Goal: Complete application form

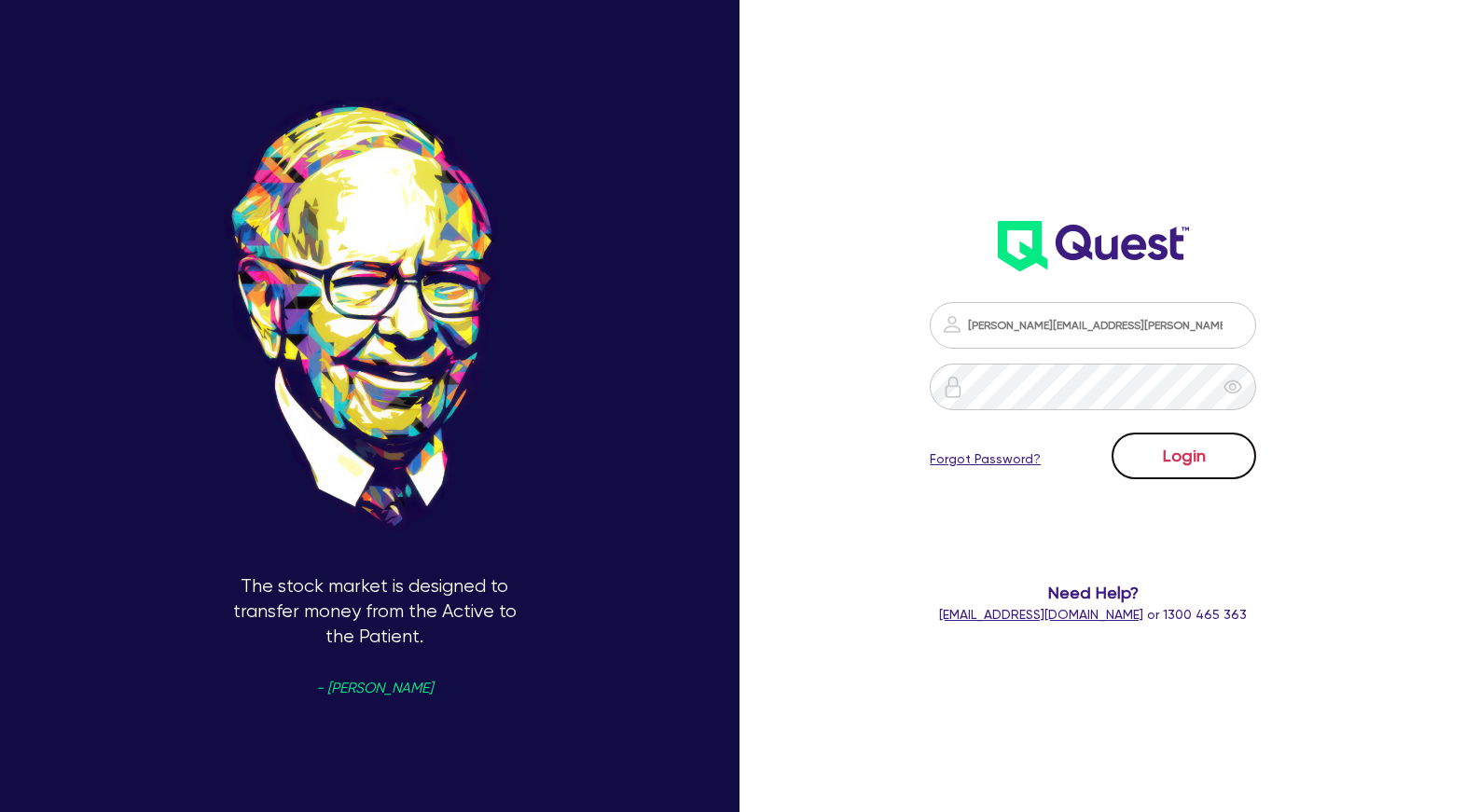
click at [1191, 456] on button "Login" at bounding box center [1184, 456] width 145 height 46
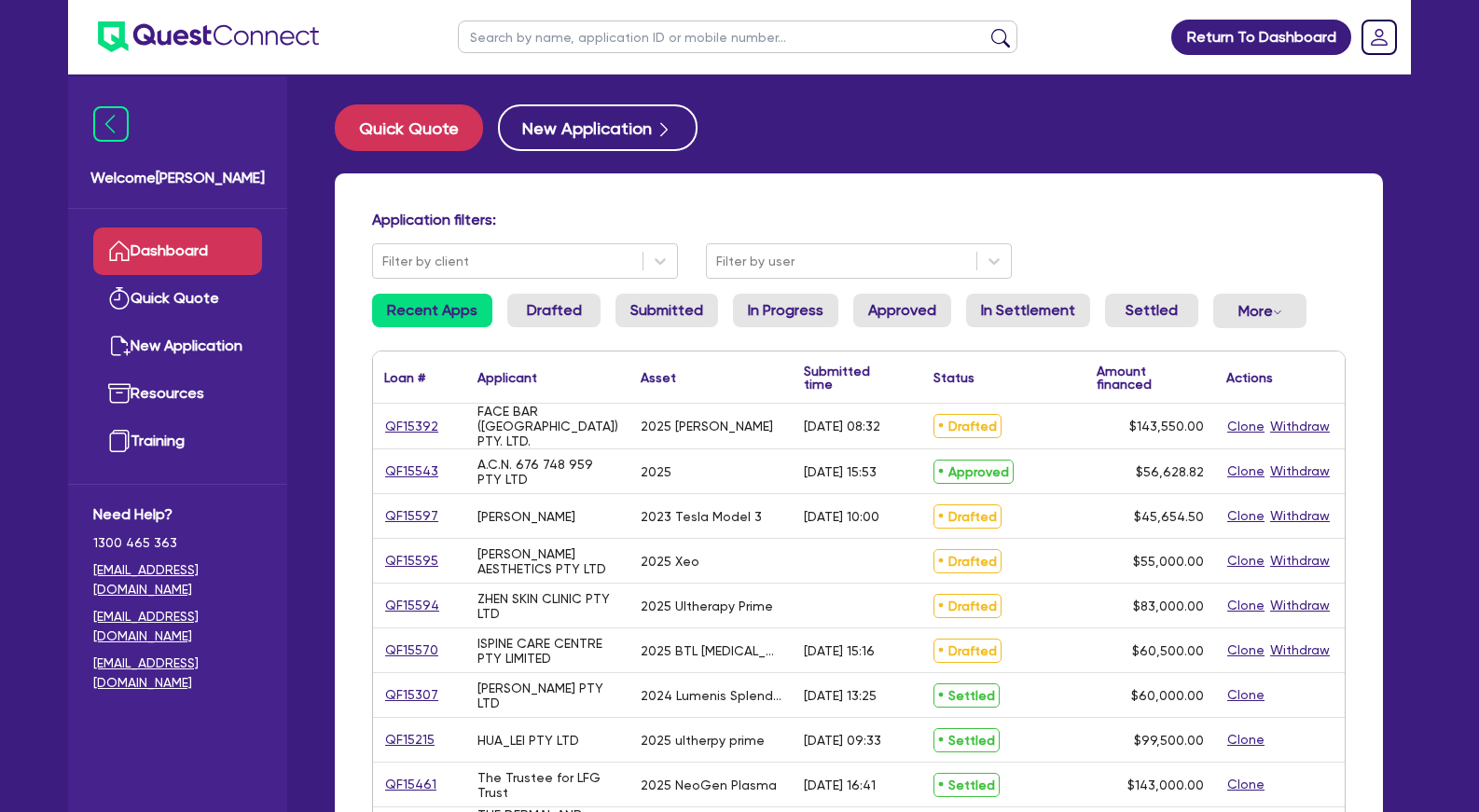
click at [645, 37] on input "text" at bounding box center [738, 37] width 560 height 33
type input "[PERSON_NAME]"
click at [986, 28] on button "submit" at bounding box center [1000, 41] width 30 height 26
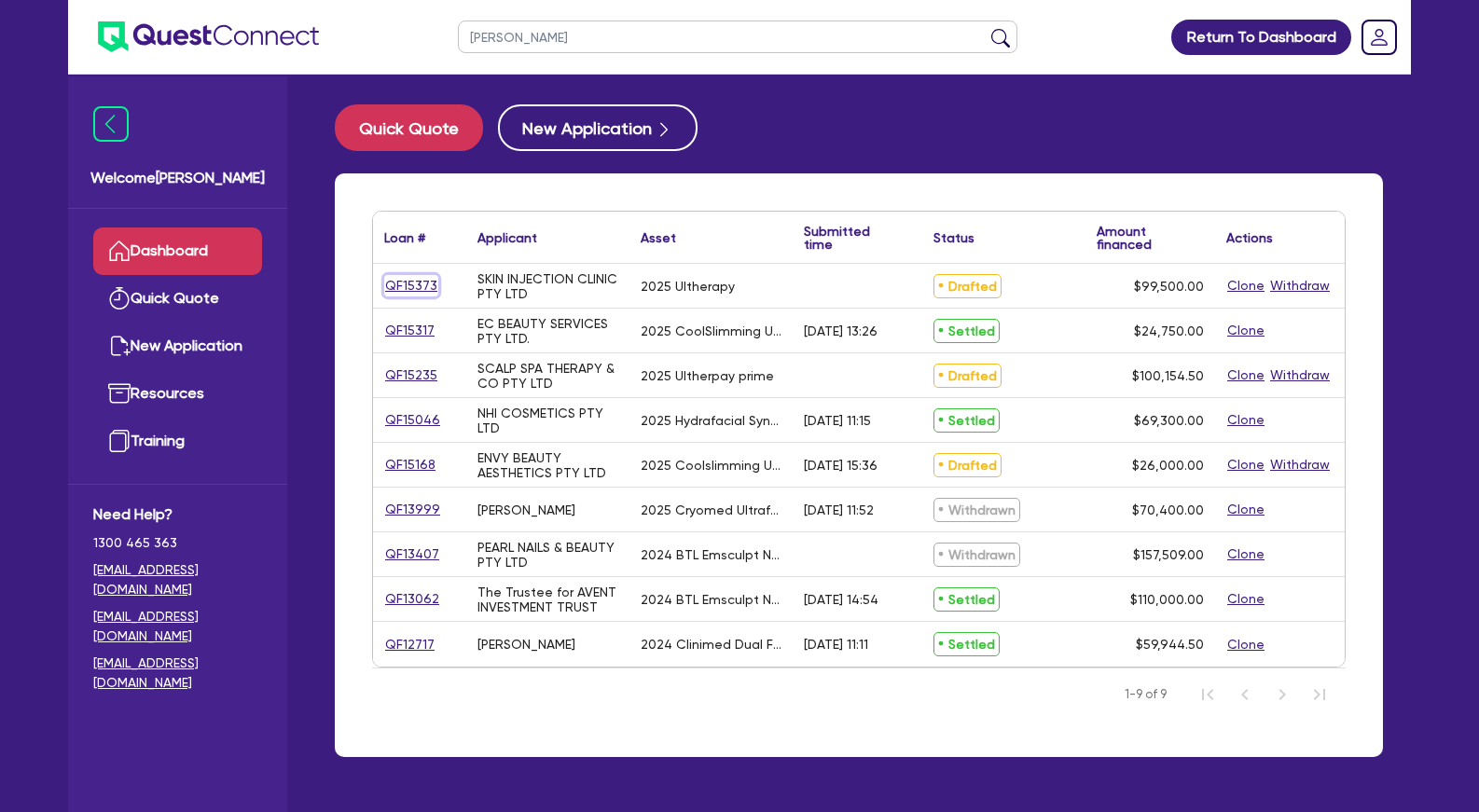
click at [412, 285] on link "QF15373" at bounding box center [411, 285] width 54 height 21
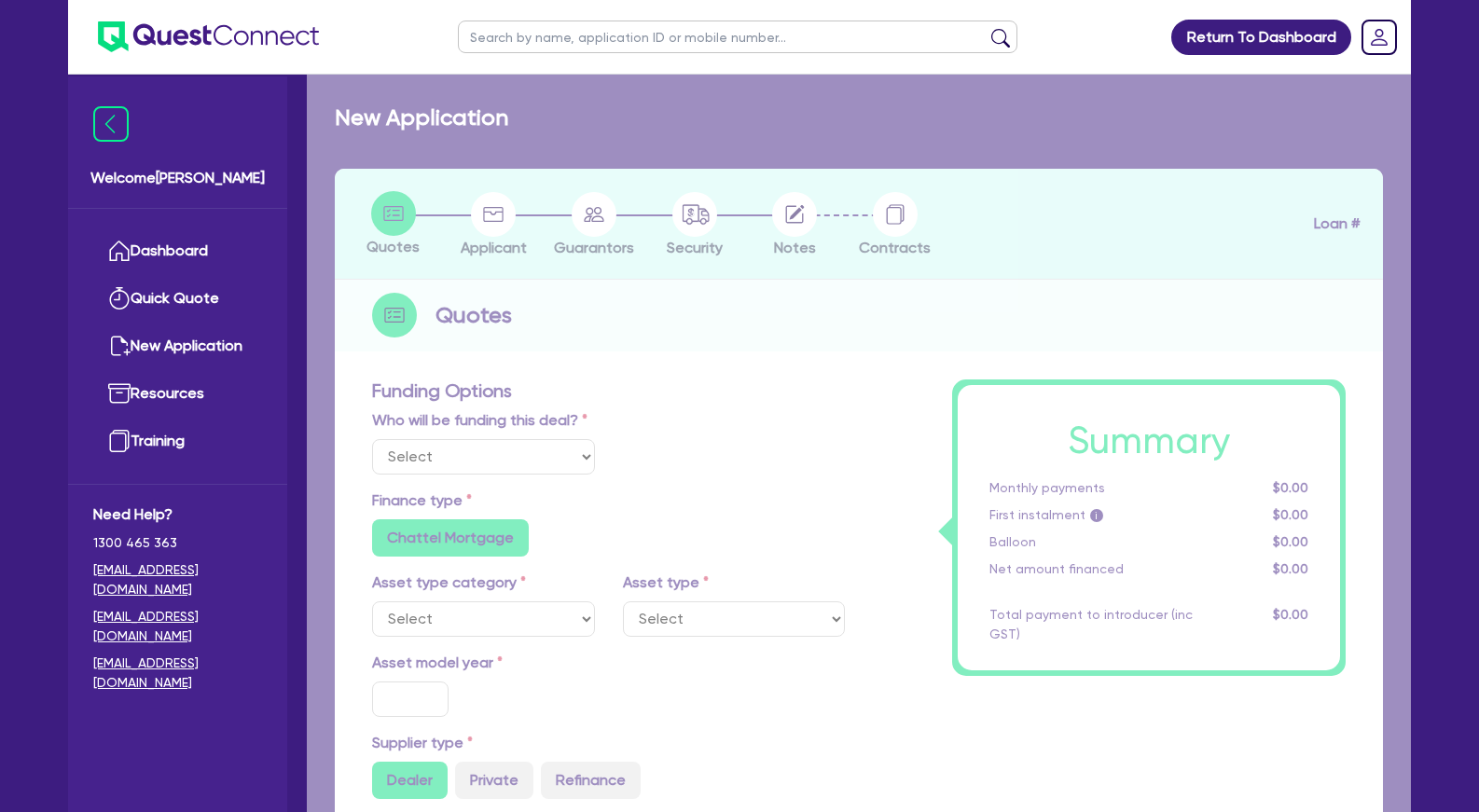
select select "Other"
select select "TERTIARY_ASSETS"
type input "2025"
radio input "true"
type input "104,500"
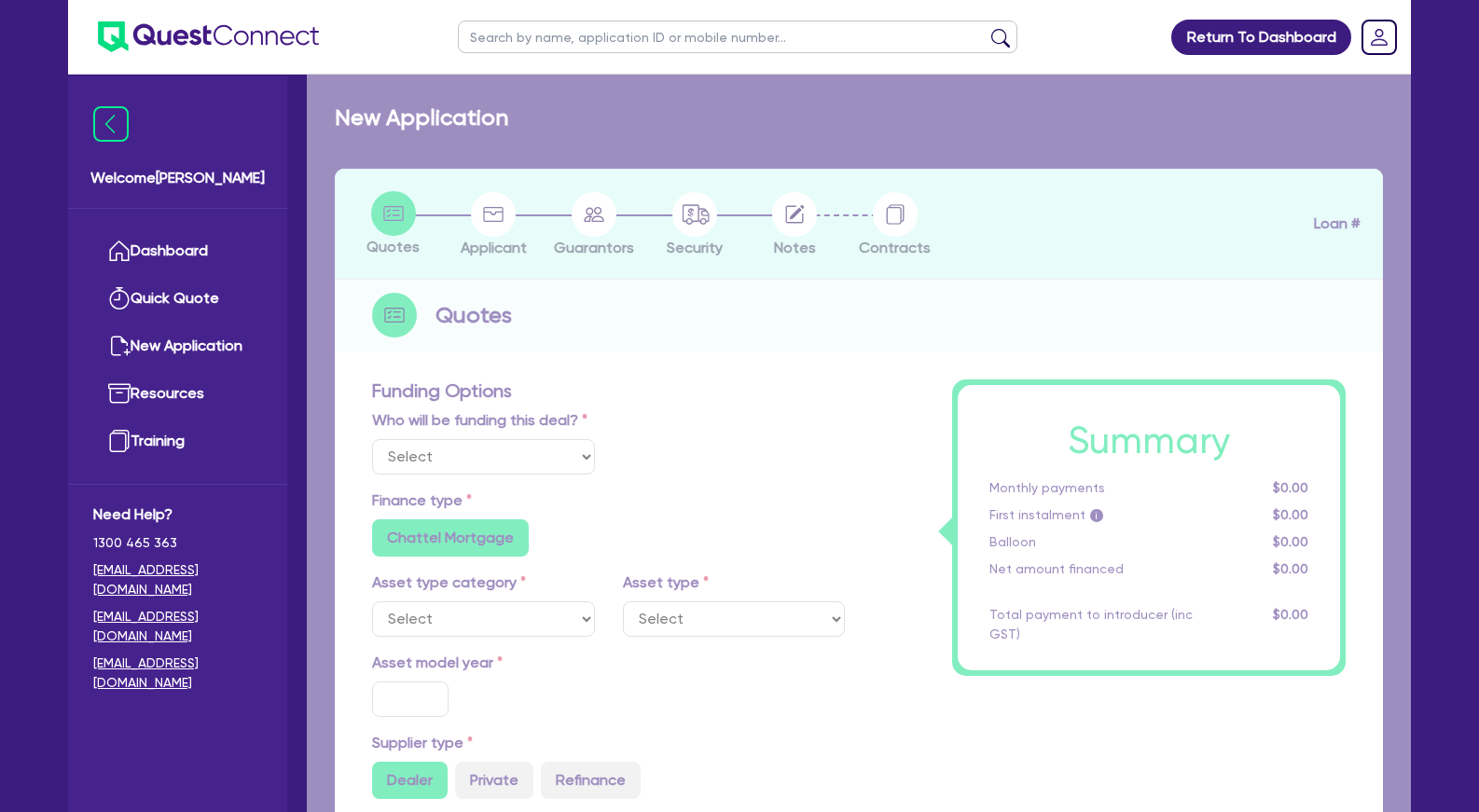
type input "5,000"
type input "5"
type input "4,975"
type input "10.5"
radio input "false"
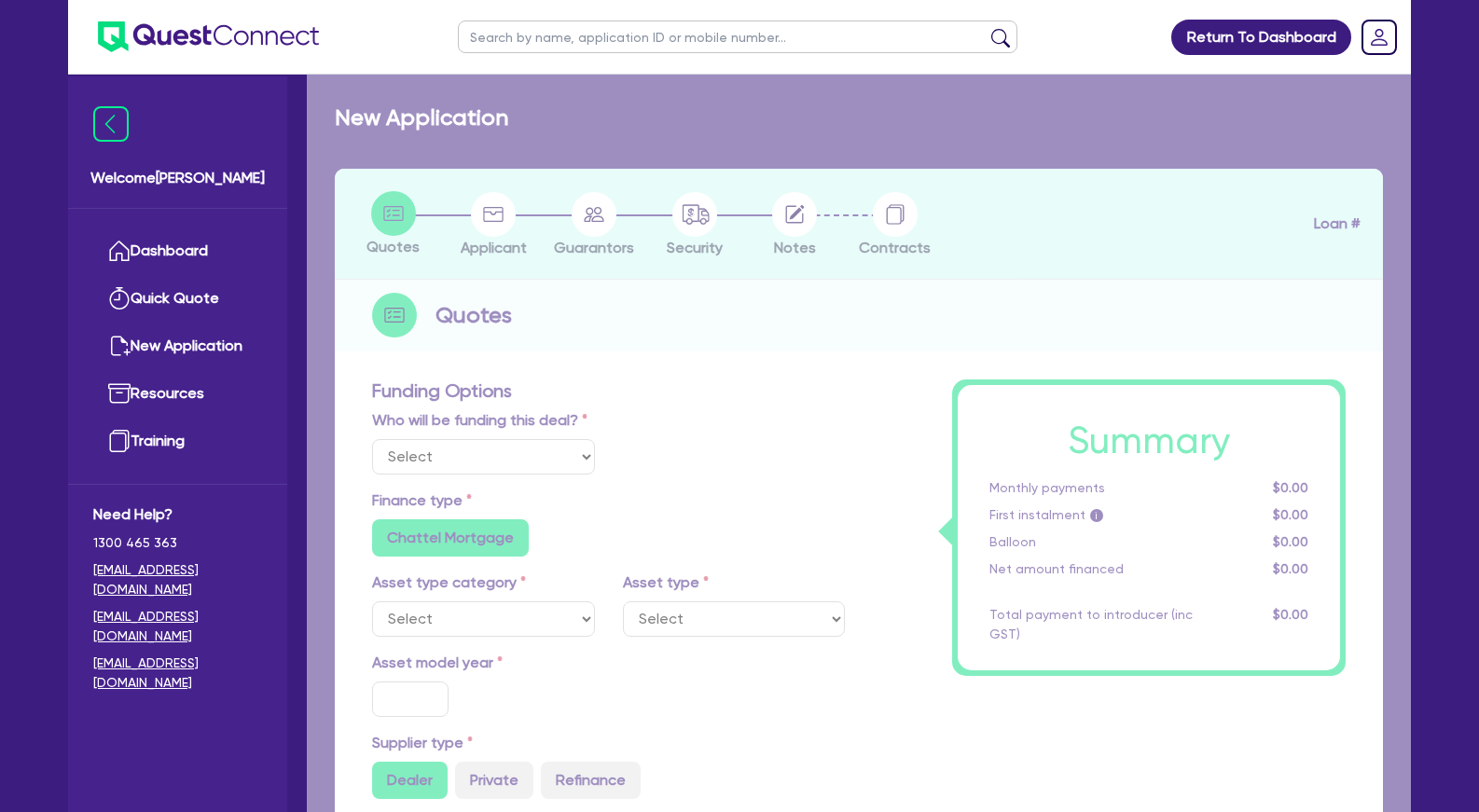
radio input "false"
select select "BEAUTY_EQUIPMENT"
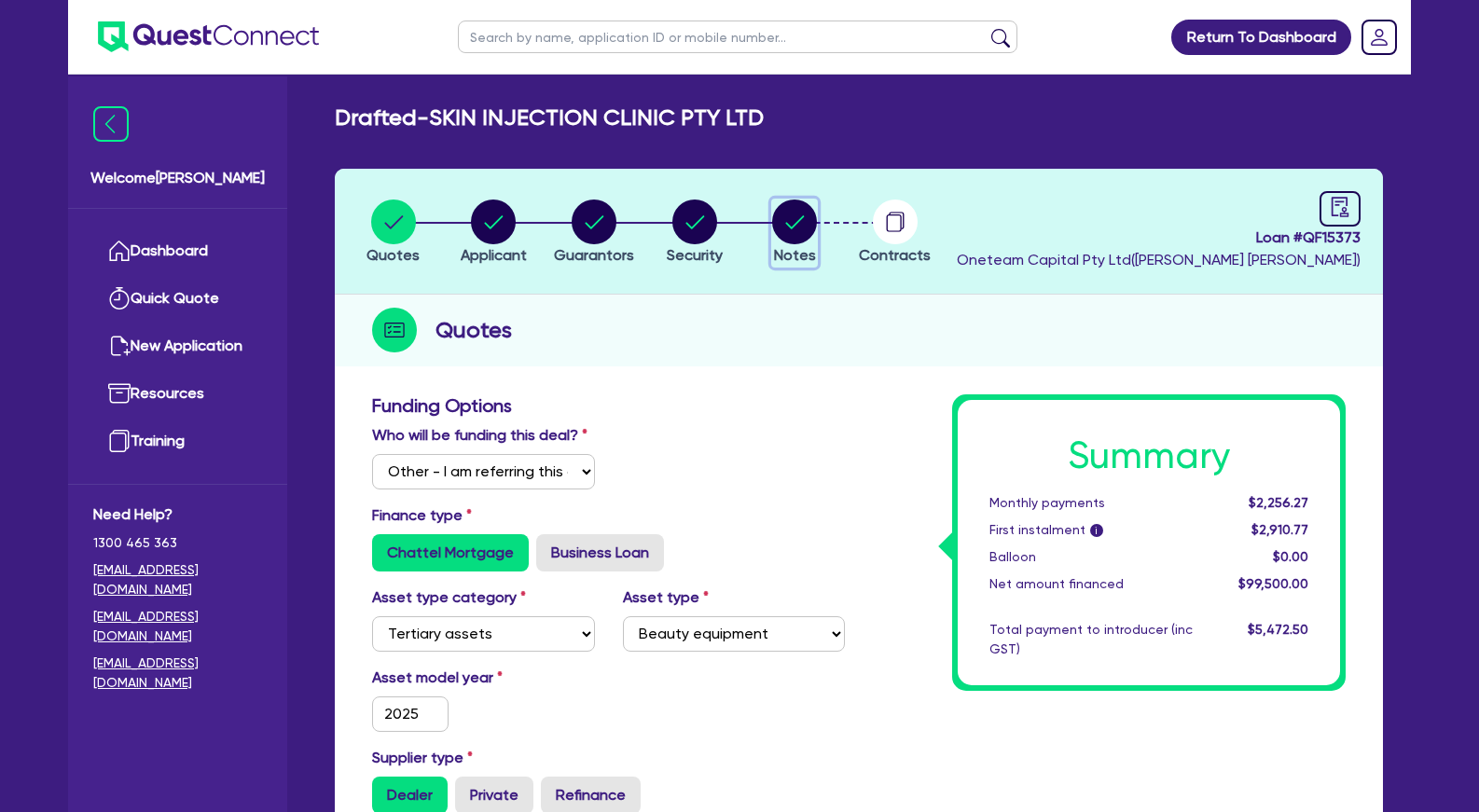
click at [799, 216] on circle "button" at bounding box center [795, 222] width 44 height 44
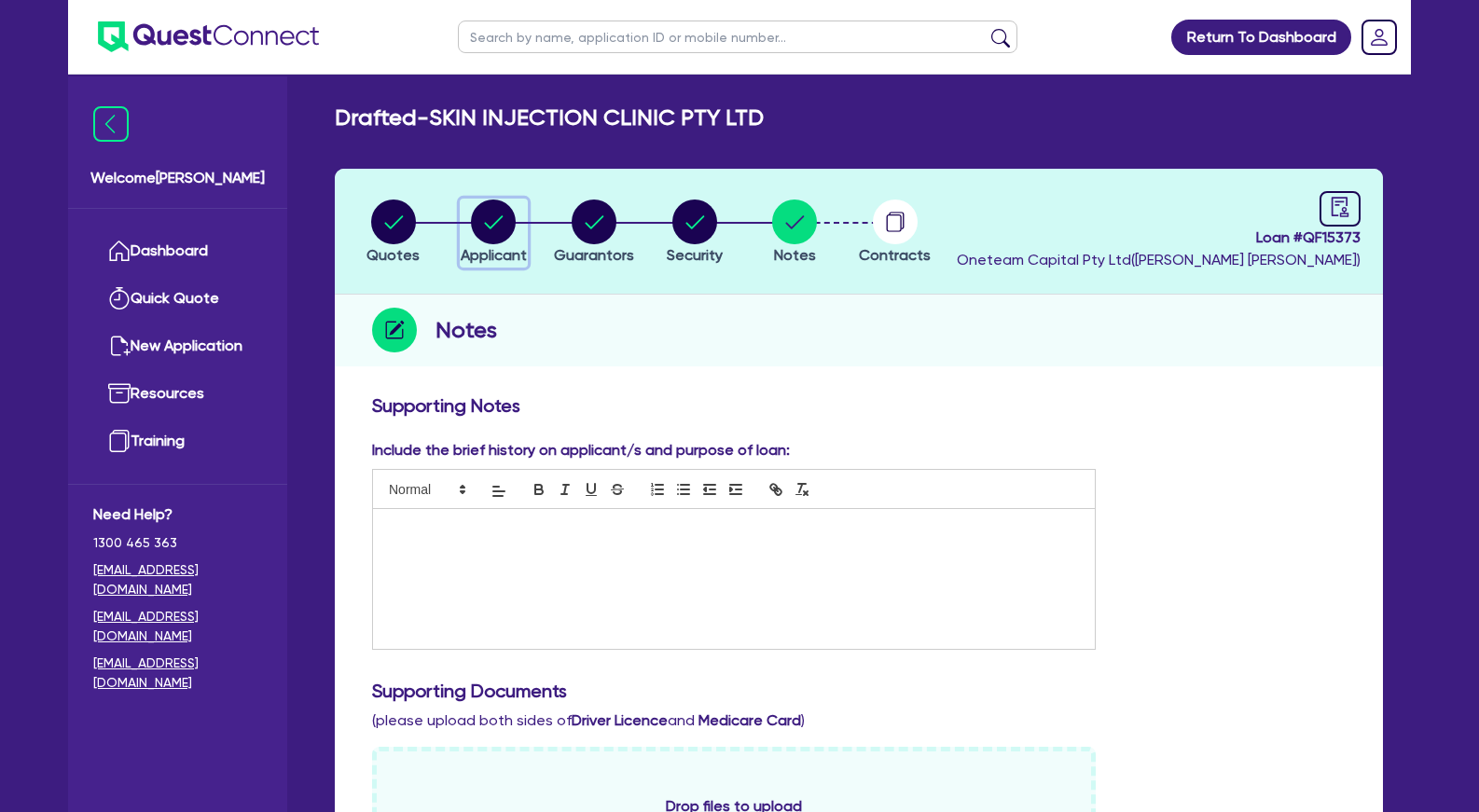
click at [468, 222] on div "button" at bounding box center [494, 222] width 67 height 44
select select "COMPANY"
select select "HEALTH_BEAUTY"
select select "HAIR_BEAUTY_SALONS"
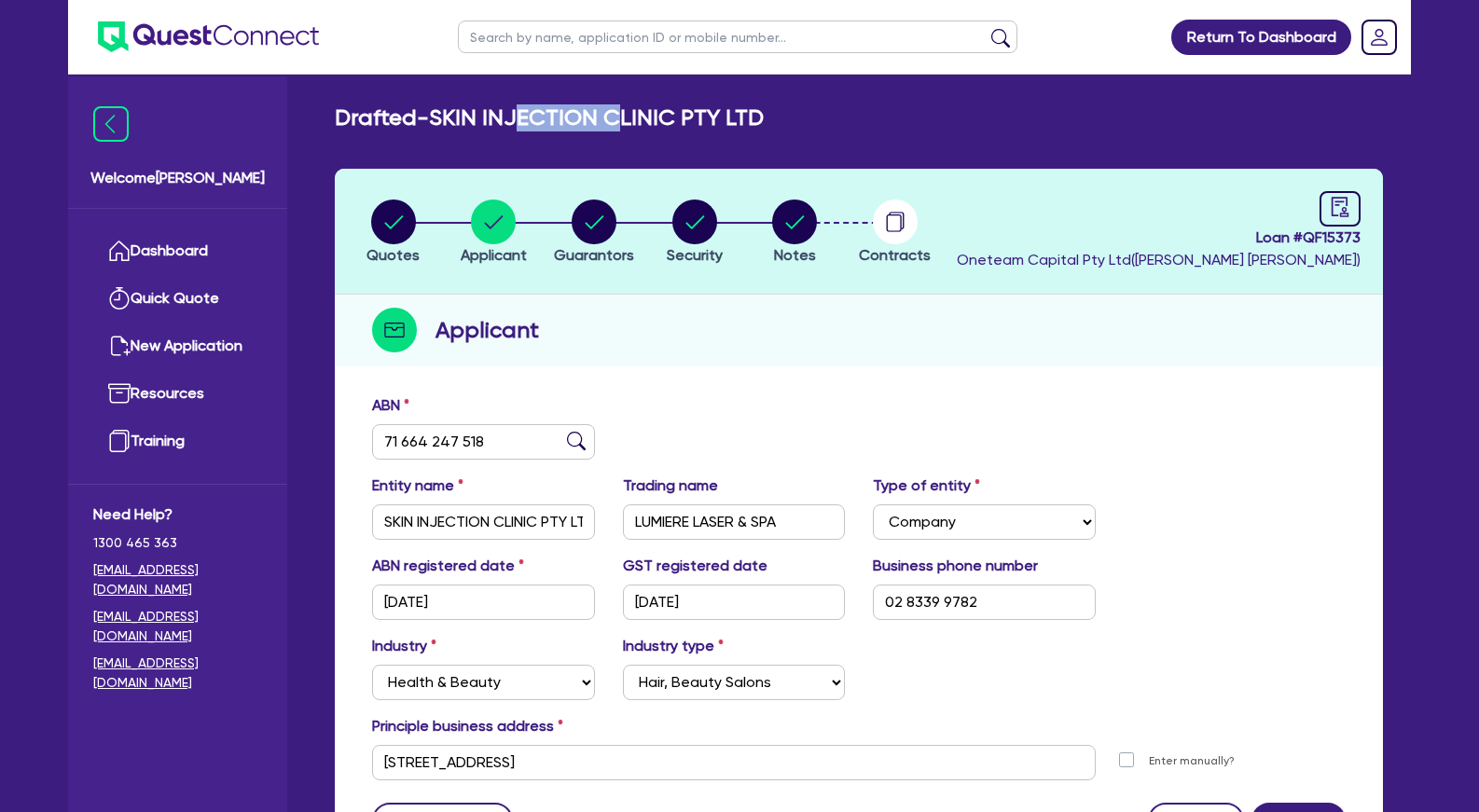
drag, startPoint x: 527, startPoint y: 120, endPoint x: 642, endPoint y: 120, distance: 115.0
click at [642, 120] on h2 "Drafted - SKIN INJECTION CLINIC PTY LTD" at bounding box center [549, 118] width 429 height 27
click at [845, 381] on div "Quotes Applicant [GEOGRAPHIC_DATA] Security Notes Contracts Loan # QF15373 Onet…" at bounding box center [859, 522] width 1049 height 707
click at [609, 223] on circle "button" at bounding box center [594, 222] width 44 height 44
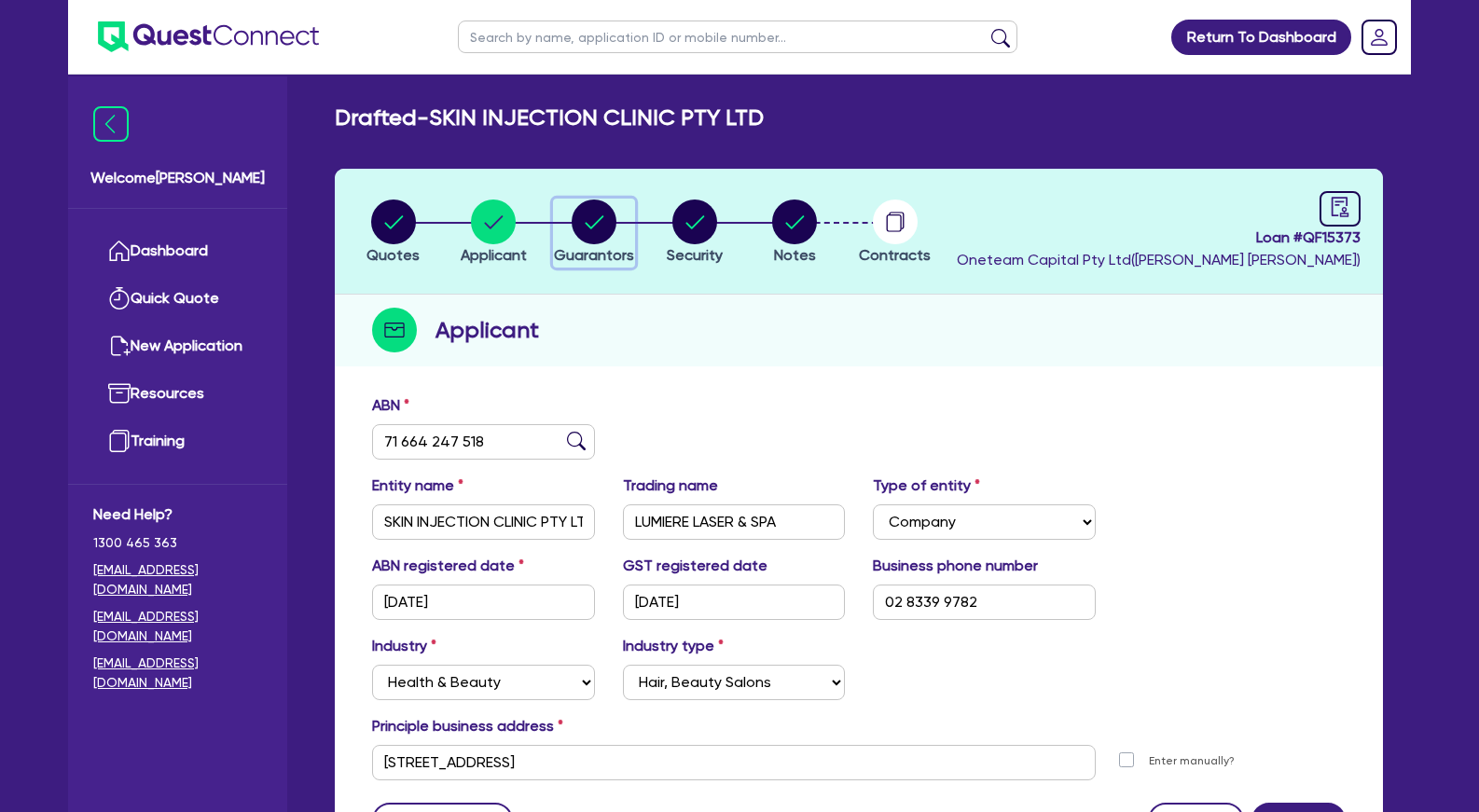
select select "MRS"
select select "[GEOGRAPHIC_DATA]"
select select "SINGLE"
select select "PROPERTY"
select select "CASH"
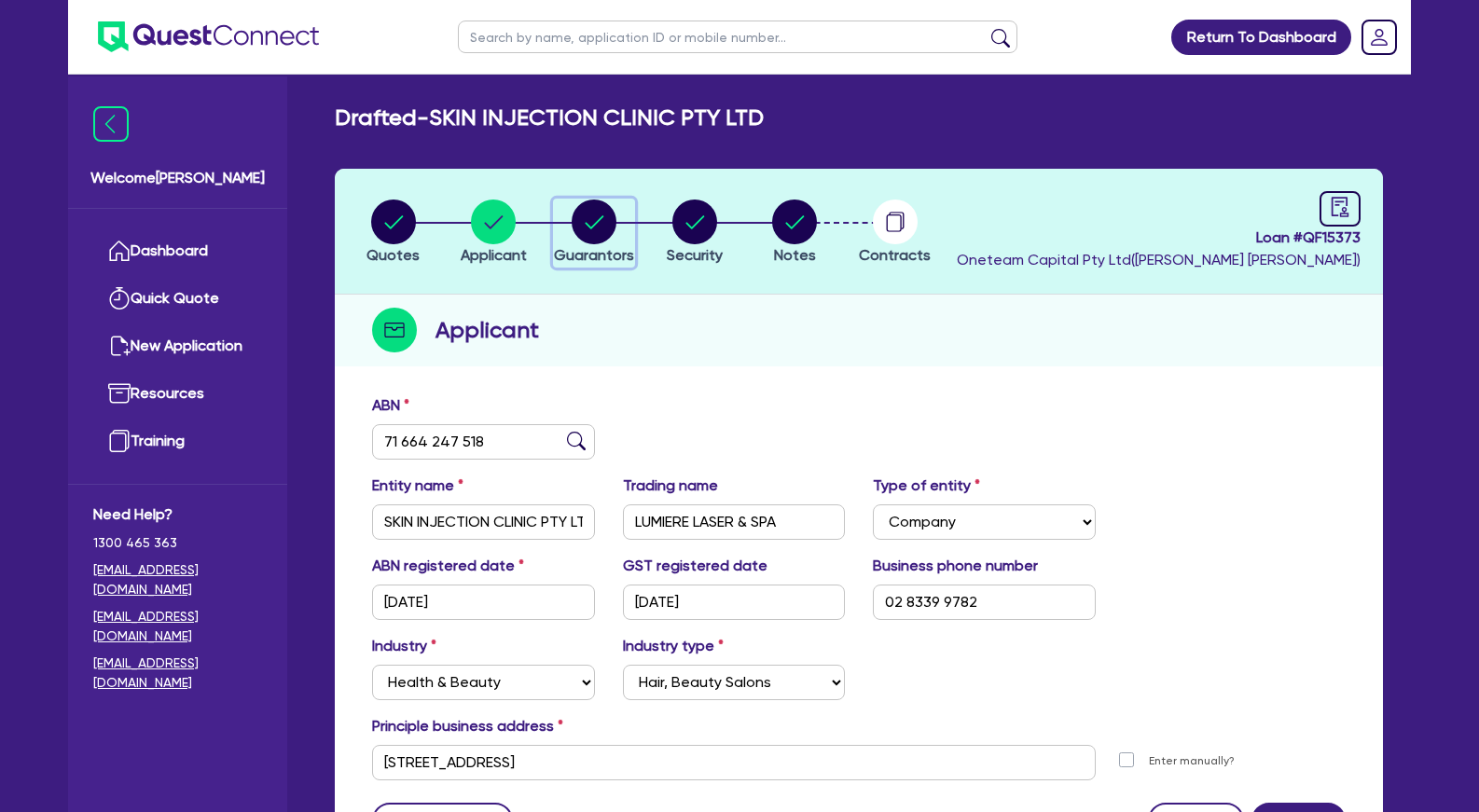
select select "VEHICLE"
select select "HOUSEHOLD_PERSONAL"
select select "MORTGAGE"
select select "VEHICLE_LOAN"
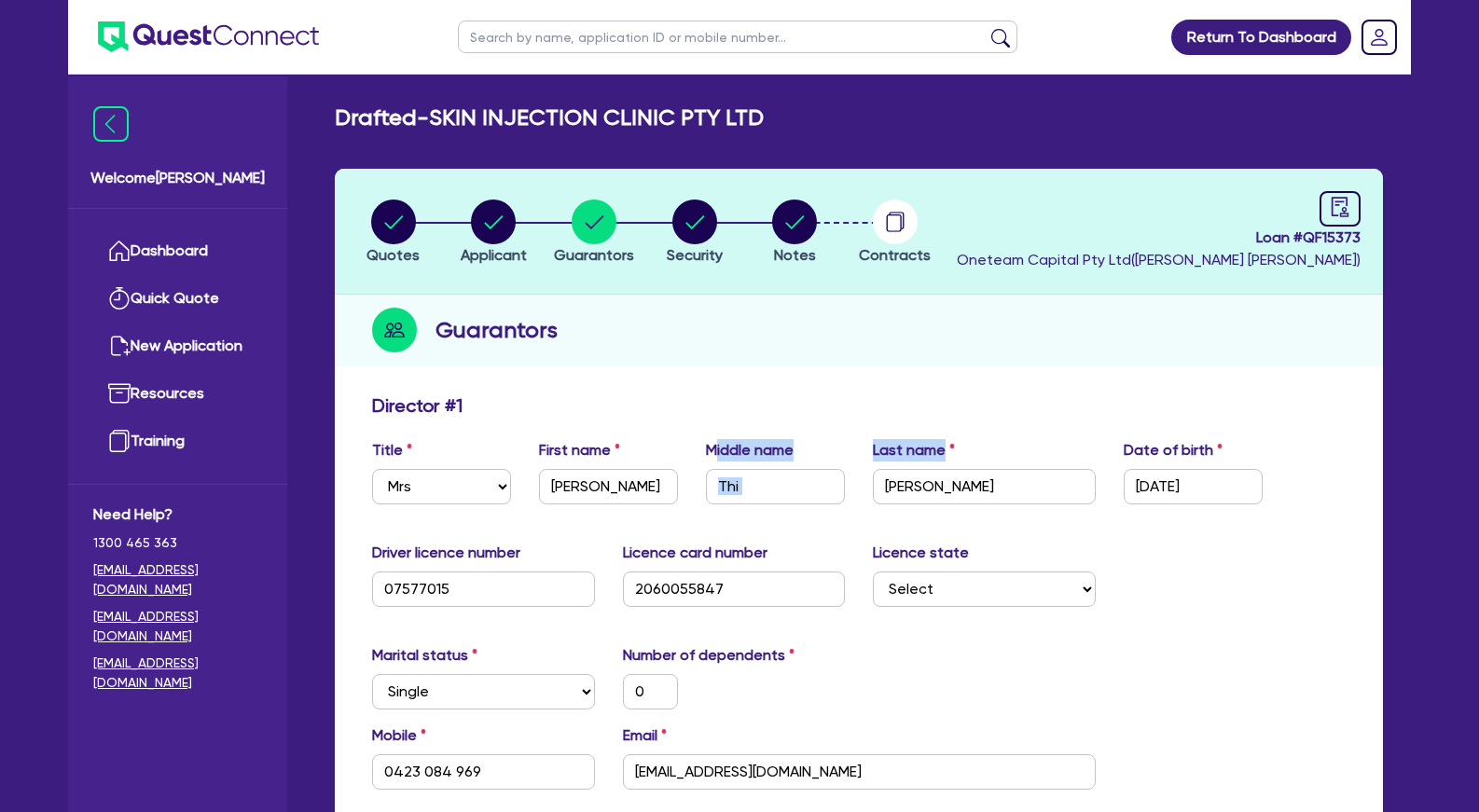
drag, startPoint x: 717, startPoint y: 449, endPoint x: 945, endPoint y: 443, distance: 228.1
click at [945, 443] on div "Title Select Mr Mrs Ms Miss Dr First name [PERSON_NAME] Middle name Thi Last na…" at bounding box center [859, 478] width 1001 height 80
click at [945, 445] on label "Last name" at bounding box center [914, 449] width 82 height 22
drag, startPoint x: 905, startPoint y: 447, endPoint x: 548, endPoint y: 446, distance: 357.0
click at [549, 446] on div "Title Select Mr Mrs Ms Miss Dr First name [PERSON_NAME] Middle name Thi Last na…" at bounding box center [859, 478] width 1001 height 80
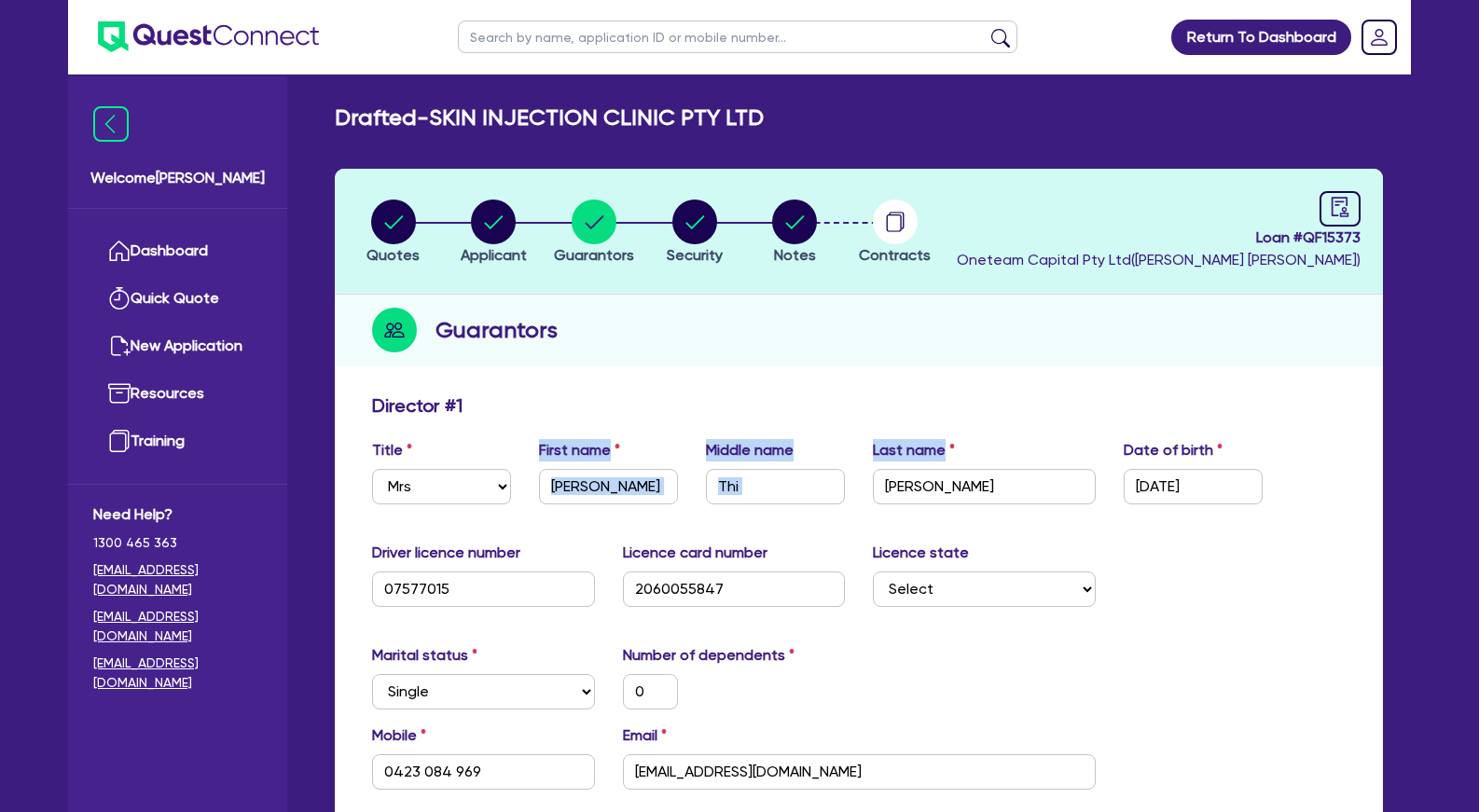
click at [548, 446] on label "First name" at bounding box center [580, 449] width 81 height 22
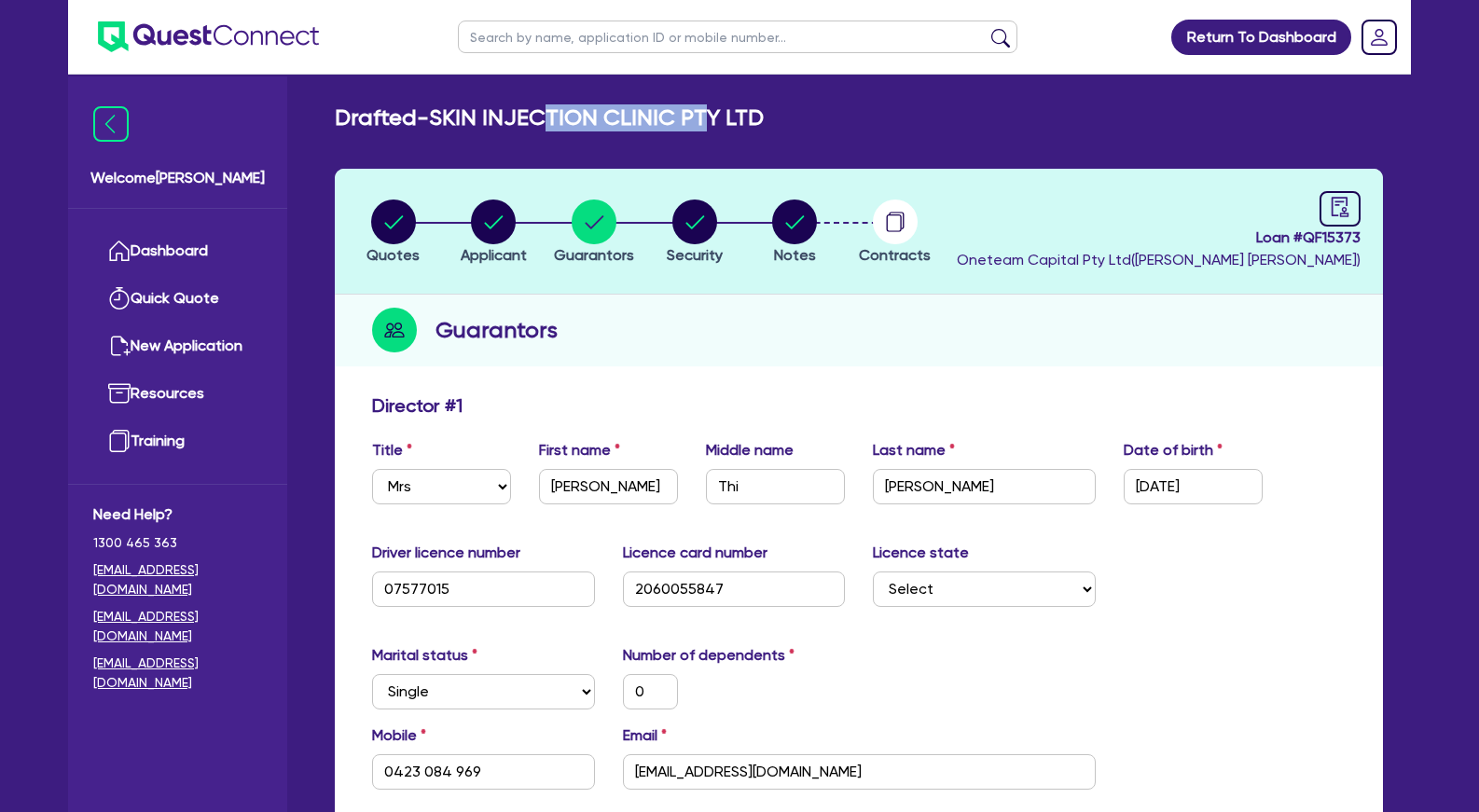
drag, startPoint x: 561, startPoint y: 110, endPoint x: 734, endPoint y: 119, distance: 173.2
click at [733, 118] on h2 "Drafted - SKIN INJECTION CLINIC PTY LTD" at bounding box center [549, 118] width 429 height 27
click at [734, 119] on h2 "Drafted - SKIN INJECTION CLINIC PTY LTD" at bounding box center [549, 118] width 429 height 27
drag, startPoint x: 616, startPoint y: 111, endPoint x: 448, endPoint y: 117, distance: 168.1
click at [448, 117] on h2 "Drafted - SKIN INJECTION CLINIC PTY LTD" at bounding box center [549, 118] width 429 height 27
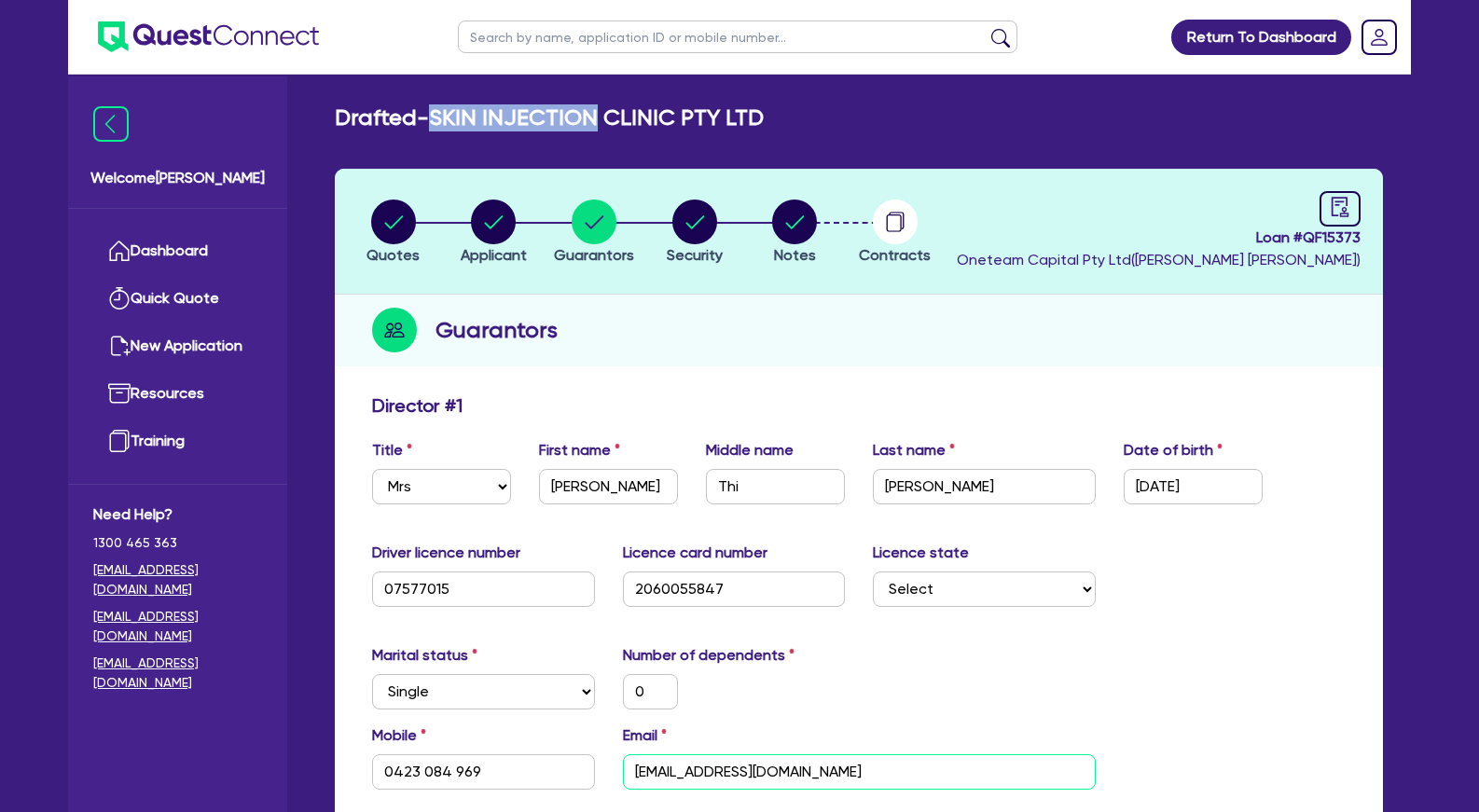
click at [724, 776] on input "[EMAIL_ADDRESS][DOMAIN_NAME]" at bounding box center [860, 771] width 473 height 36
drag, startPoint x: 616, startPoint y: 110, endPoint x: 444, endPoint y: 119, distance: 172.2
click at [444, 119] on h2 "Drafted - SKIN INJECTION CLINIC PTY LTD" at bounding box center [549, 118] width 429 height 27
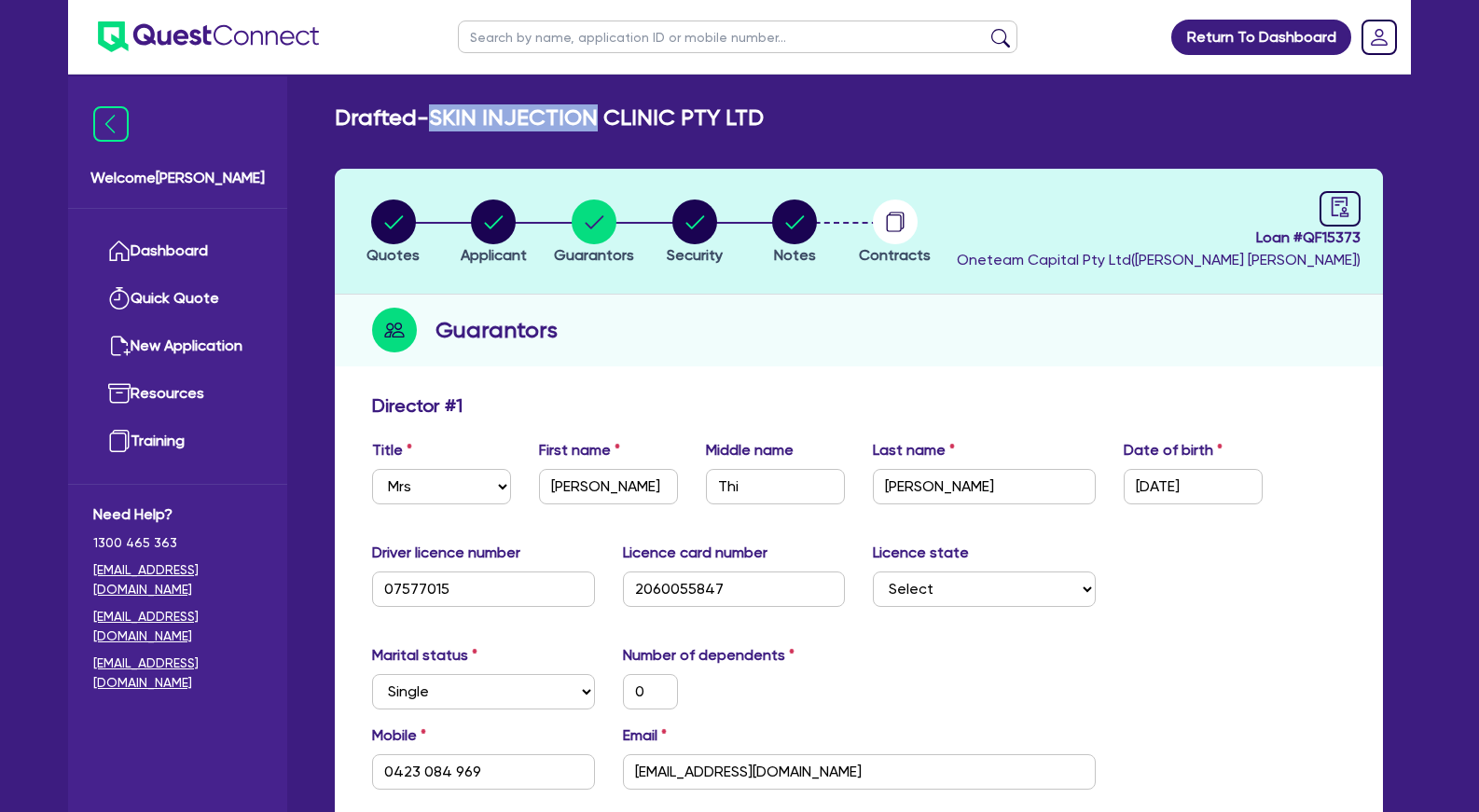
copy h2 "SKIN INJECTION"
click at [1339, 211] on icon "audit" at bounding box center [1340, 206] width 20 height 20
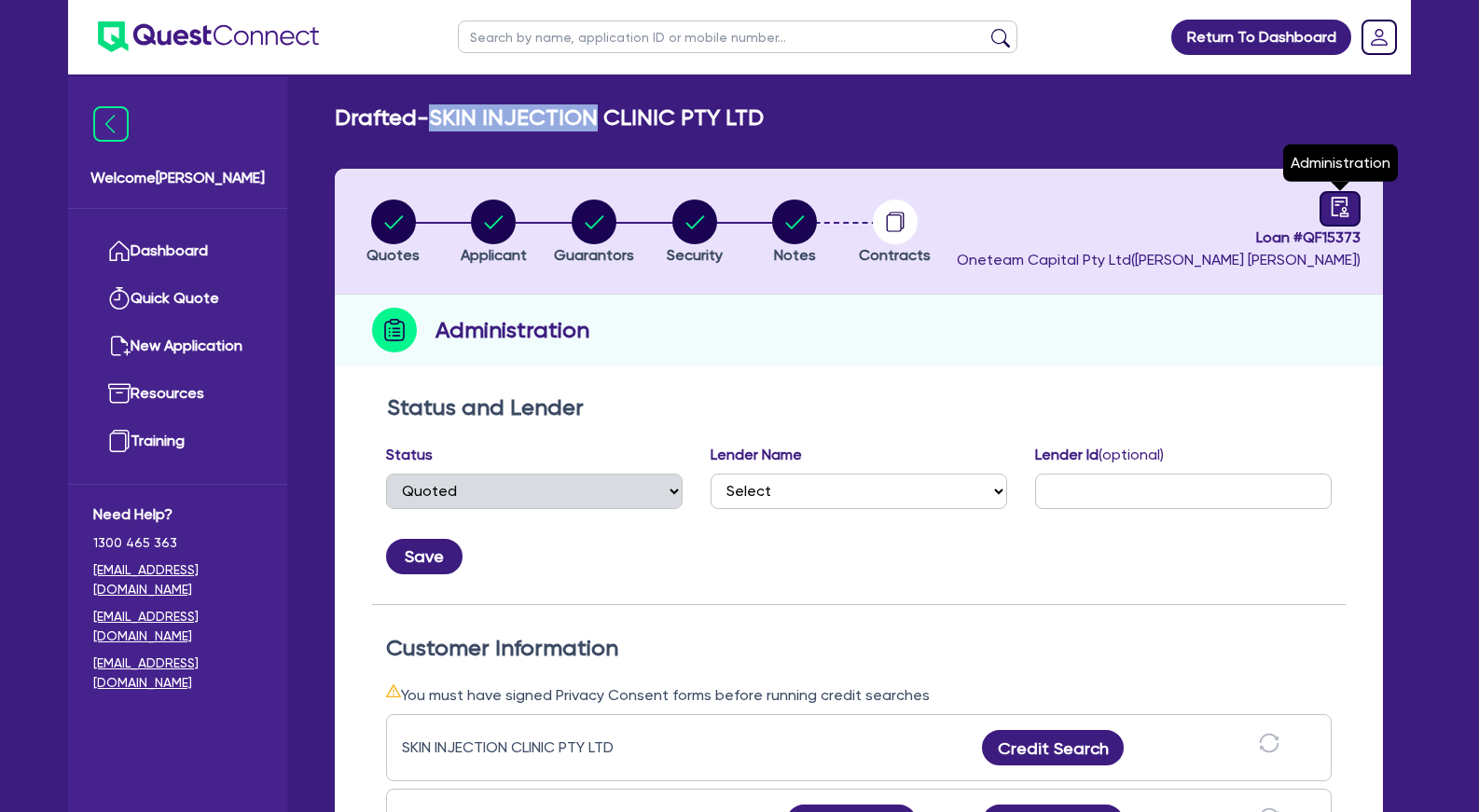
select select "DRAFTED_NEW"
select select "Other"
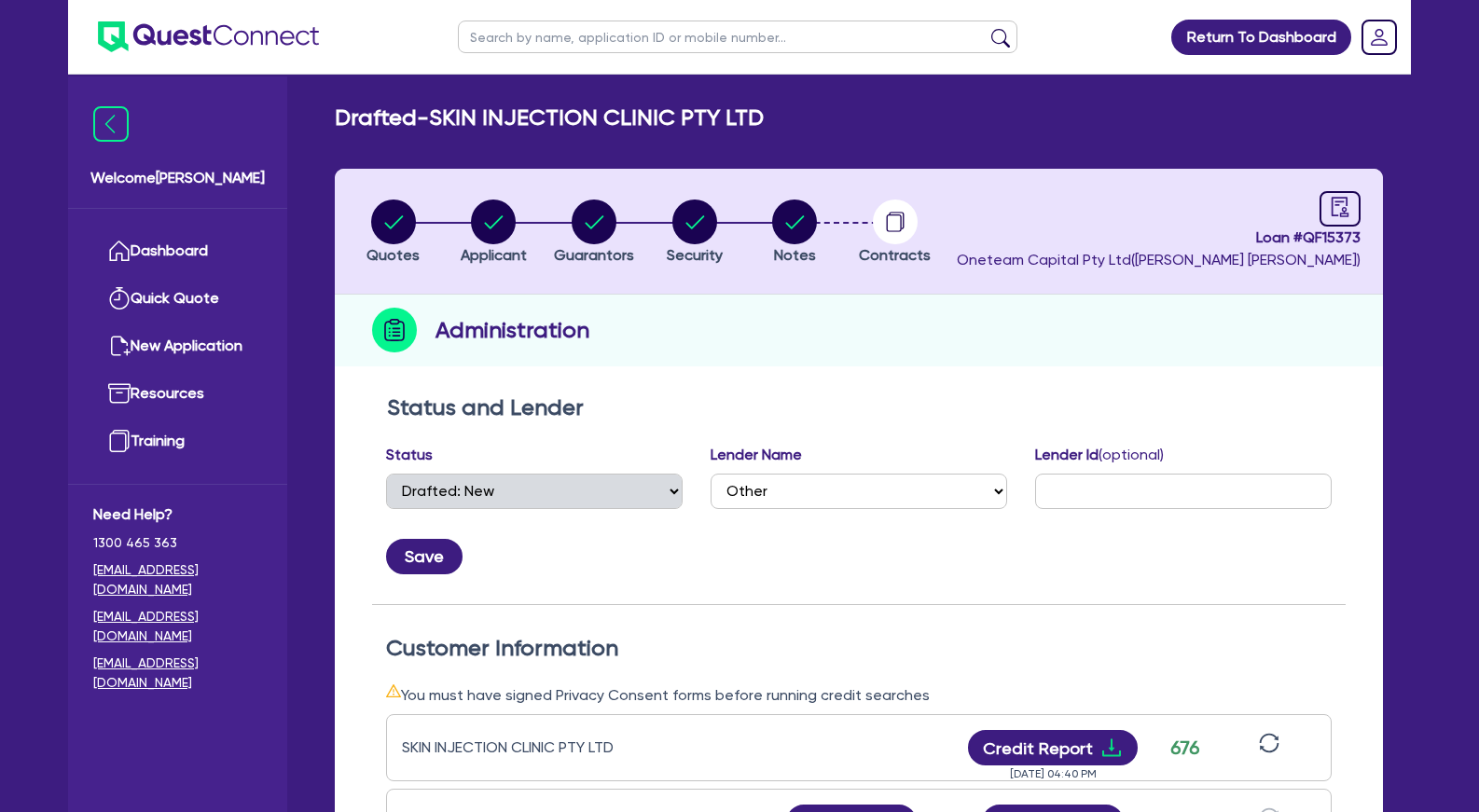
scroll to position [475, 0]
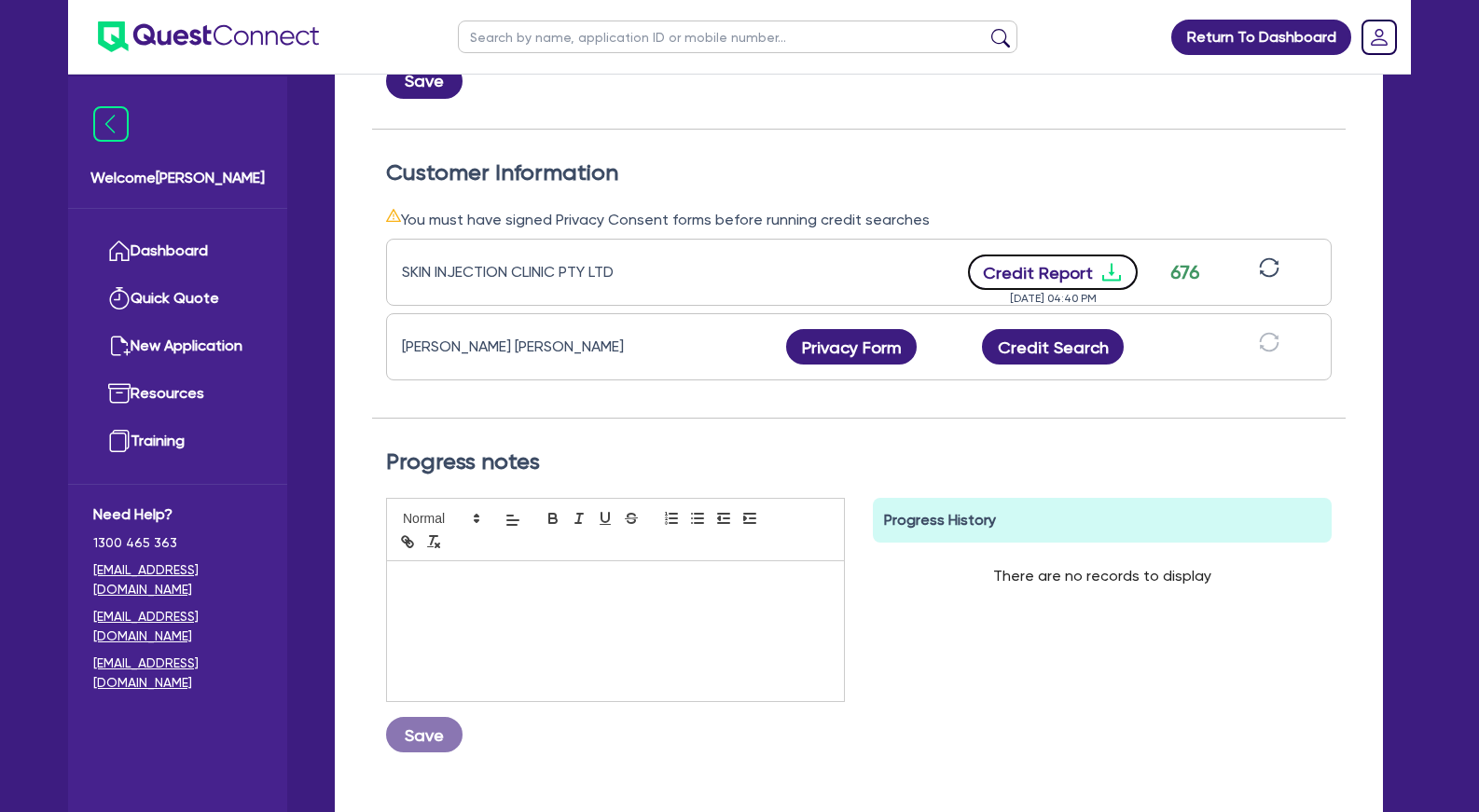
click at [1117, 278] on icon "download" at bounding box center [1111, 272] width 22 height 22
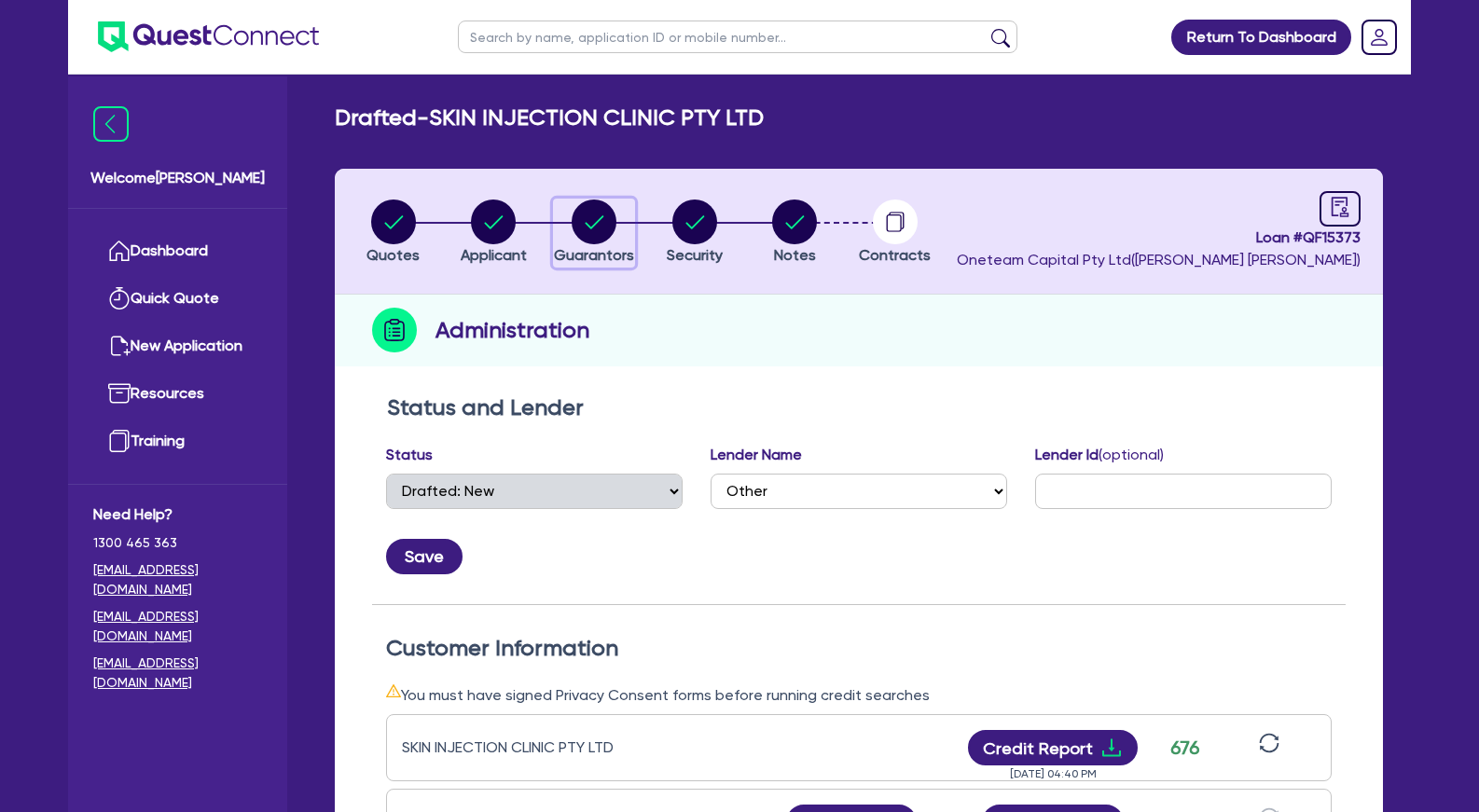
click at [601, 228] on circle "button" at bounding box center [594, 222] width 44 height 44
select select "MRS"
select select "[GEOGRAPHIC_DATA]"
select select "SINGLE"
select select "PROPERTY"
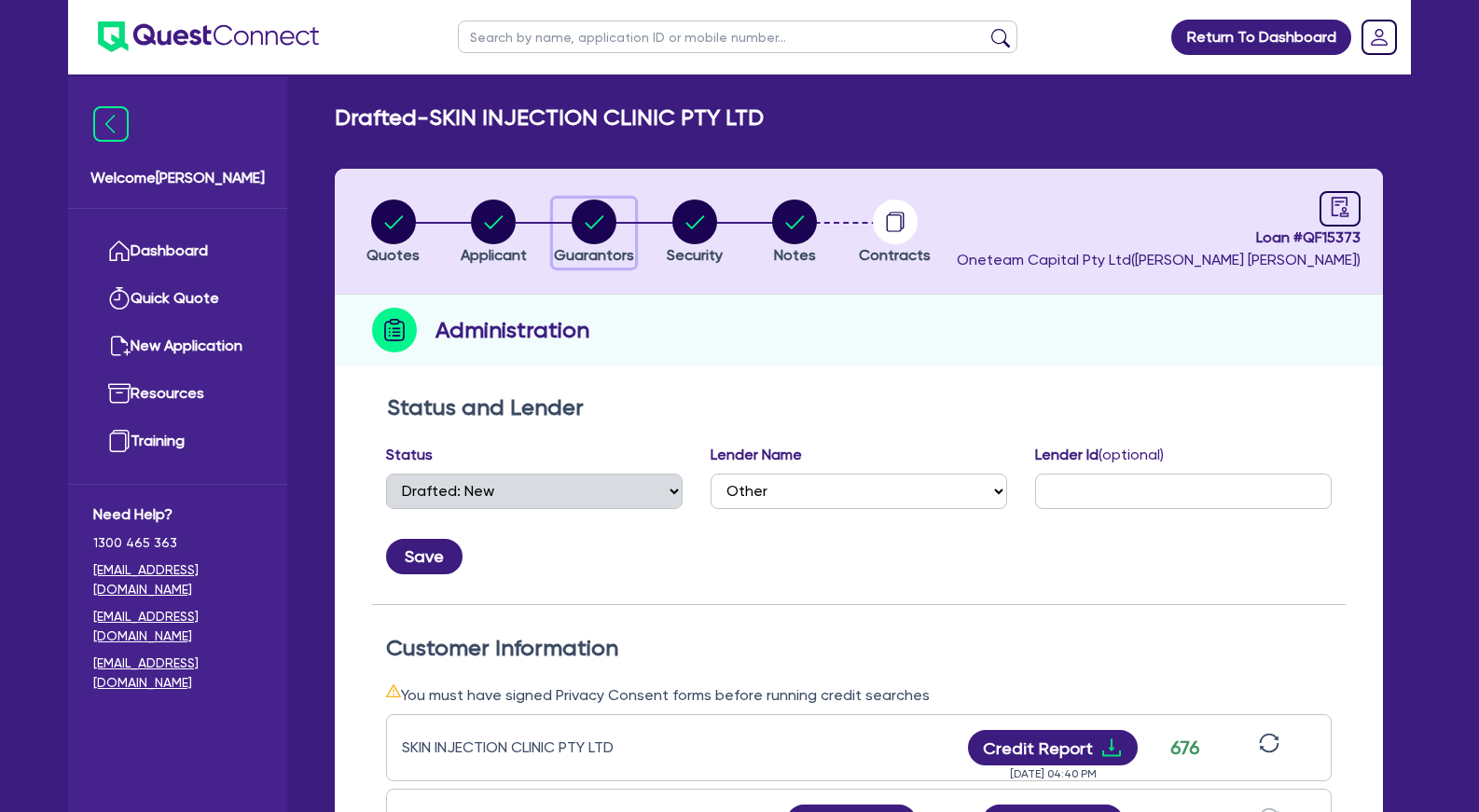
select select "CASH"
select select "VEHICLE"
select select "HOUSEHOLD_PERSONAL"
select select "MORTGAGE"
select select "VEHICLE_LOAN"
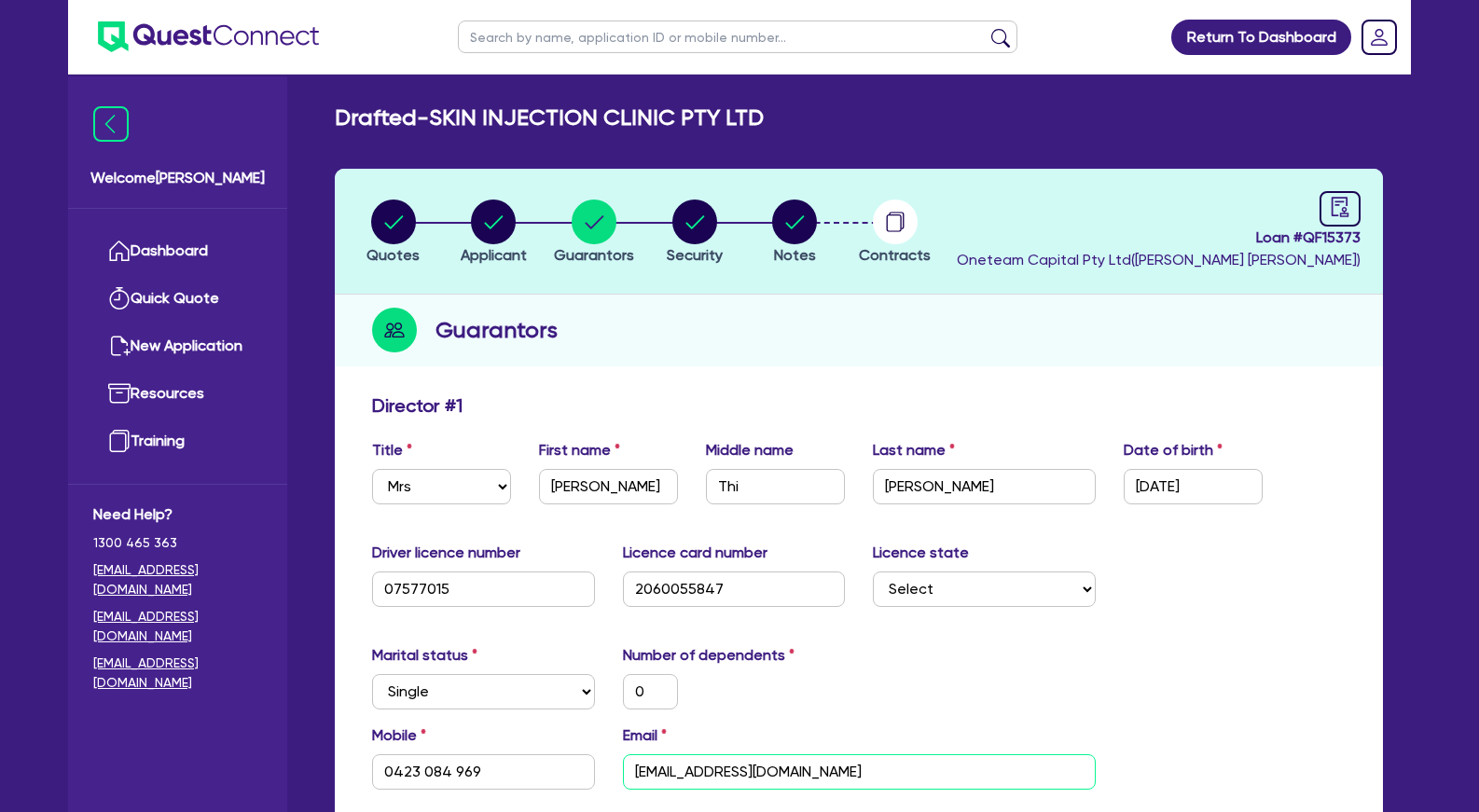
click at [716, 765] on input "[EMAIL_ADDRESS][DOMAIN_NAME]" at bounding box center [860, 771] width 473 height 36
drag, startPoint x: 563, startPoint y: 111, endPoint x: 442, endPoint y: 118, distance: 121.2
click at [442, 118] on div "Drafted - SKIN INJECTION CLINIC PTY LTD" at bounding box center [860, 118] width 1077 height 27
